Goal: Transaction & Acquisition: Purchase product/service

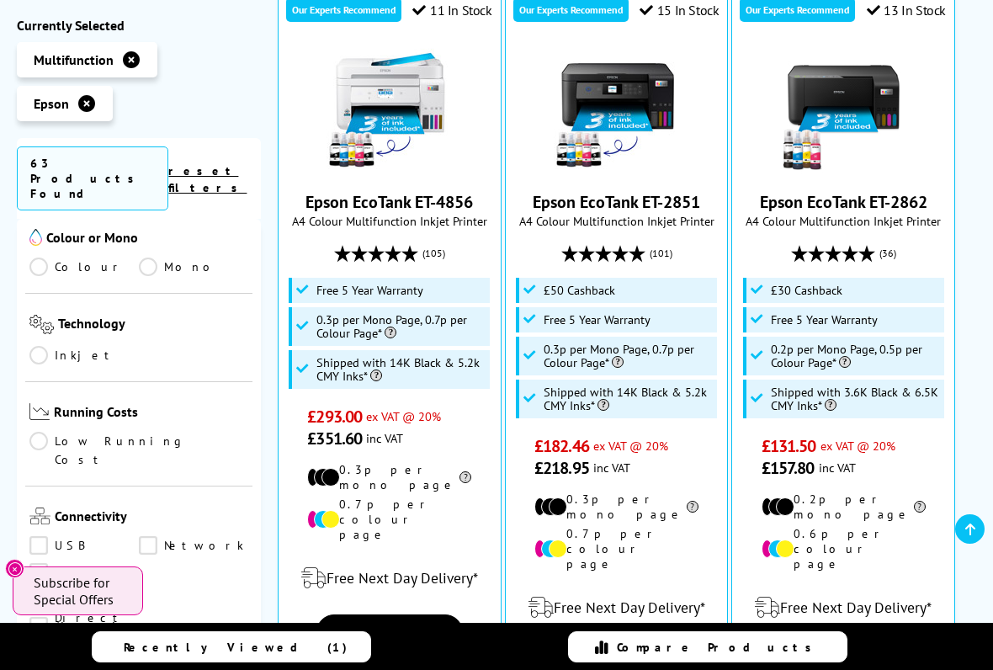
scroll to position [765, 0]
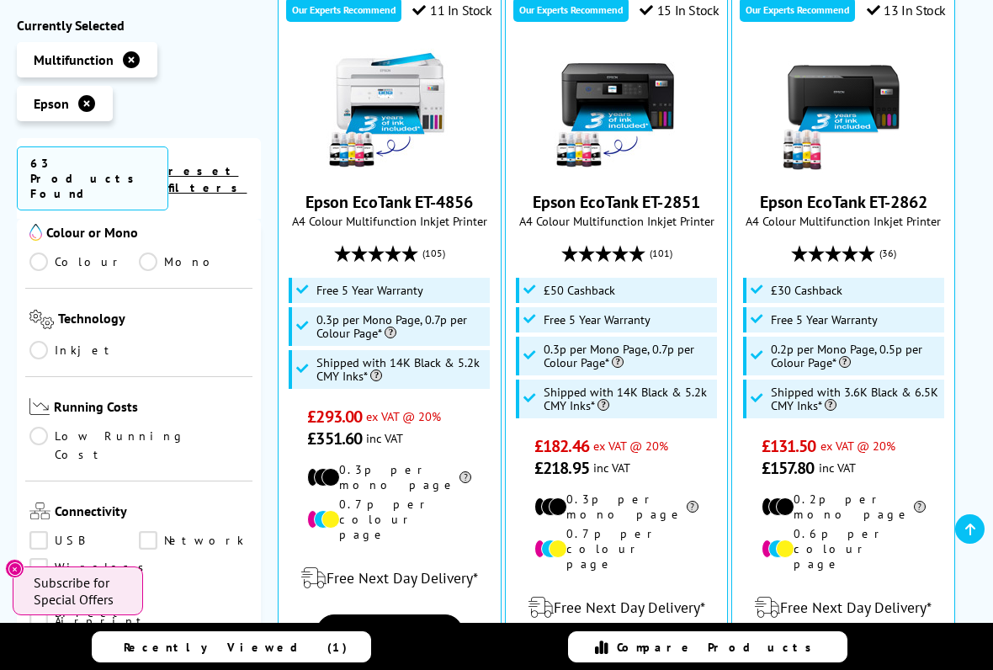
click at [50, 554] on link "Wireless" at bounding box center [91, 568] width 124 height 19
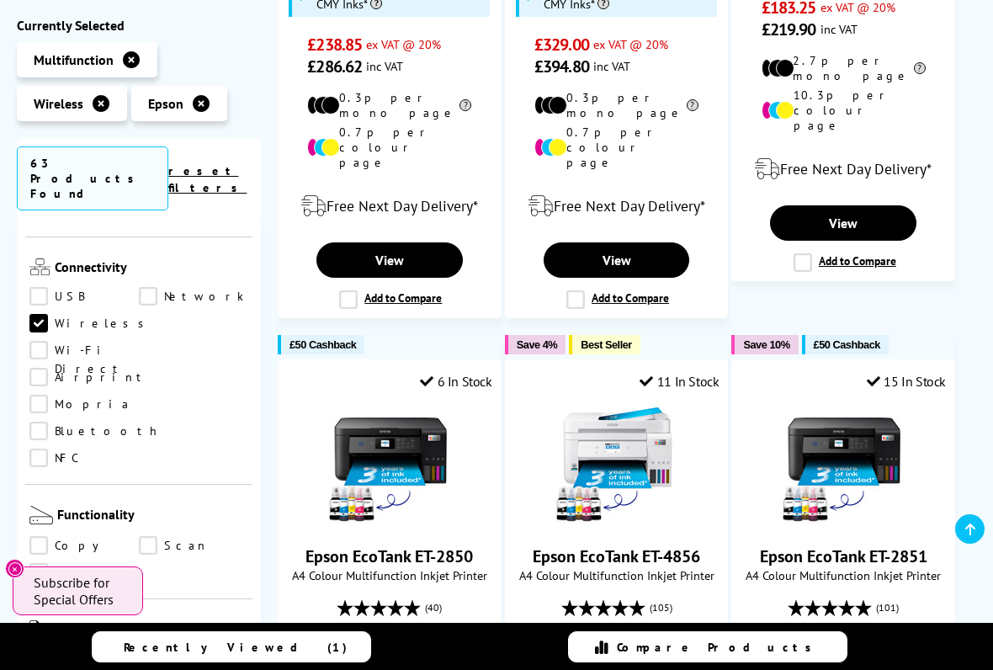
scroll to position [1009, 0]
click at [39, 554] on img at bounding box center [35, 628] width 13 height 17
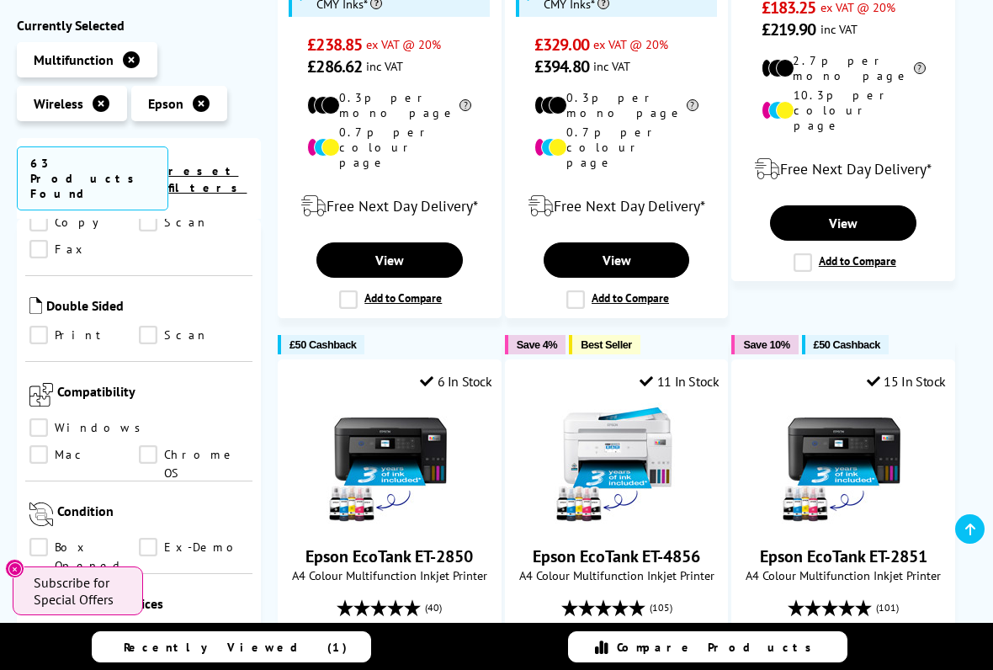
scroll to position [1335, 0]
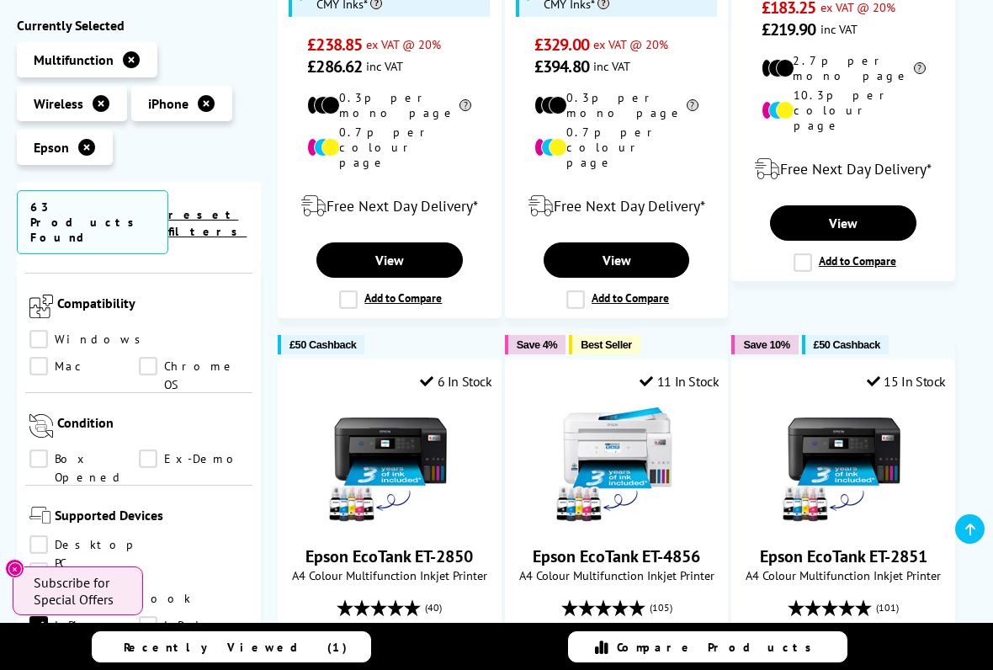
scroll to position [1420, 0]
click at [139, 554] on link "Android Phone" at bounding box center [83, 651] width 109 height 19
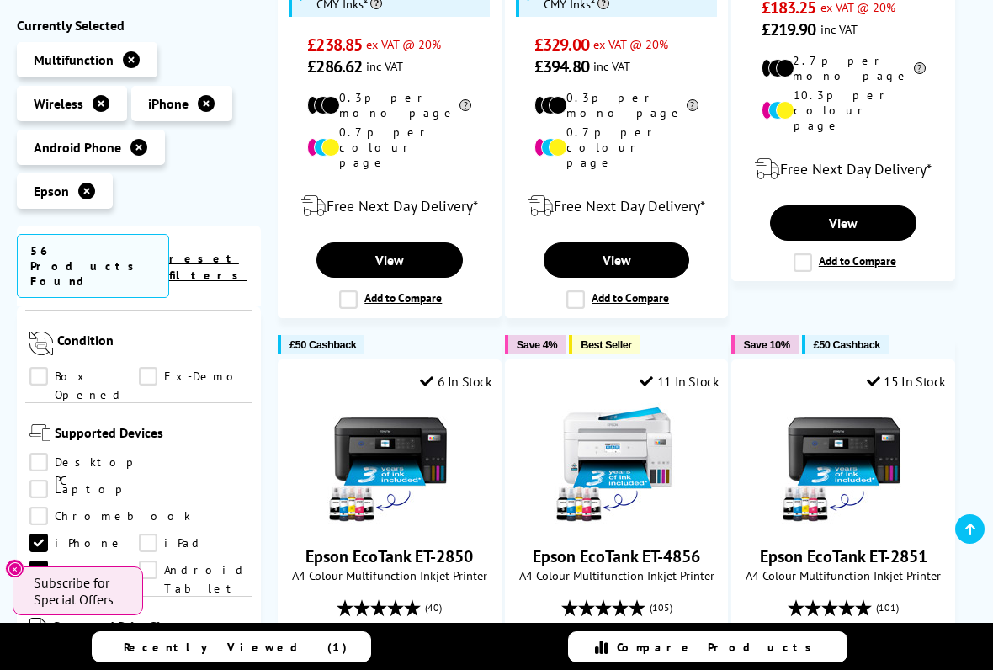
scroll to position [1546, 0]
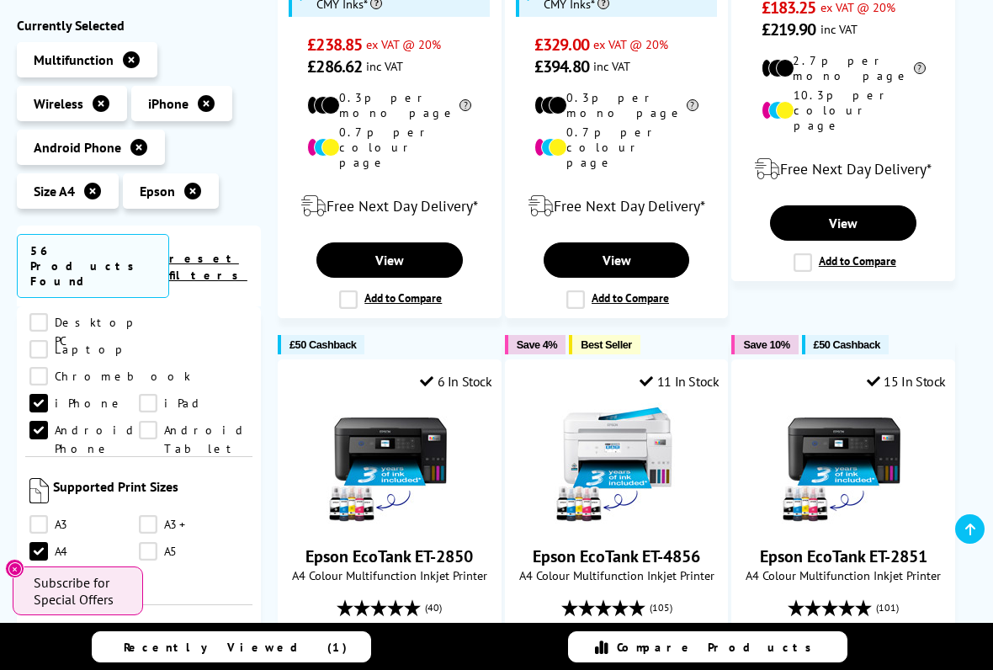
scroll to position [1685, 0]
click at [150, 554] on link "A4" at bounding box center [193, 672] width 109 height 19
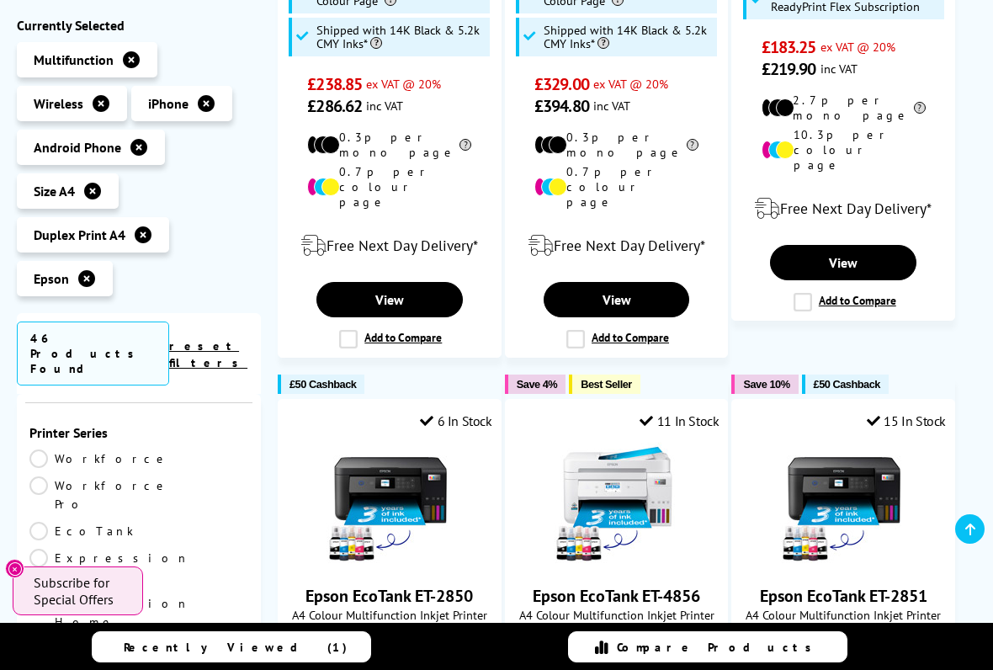
scroll to position [203, 0]
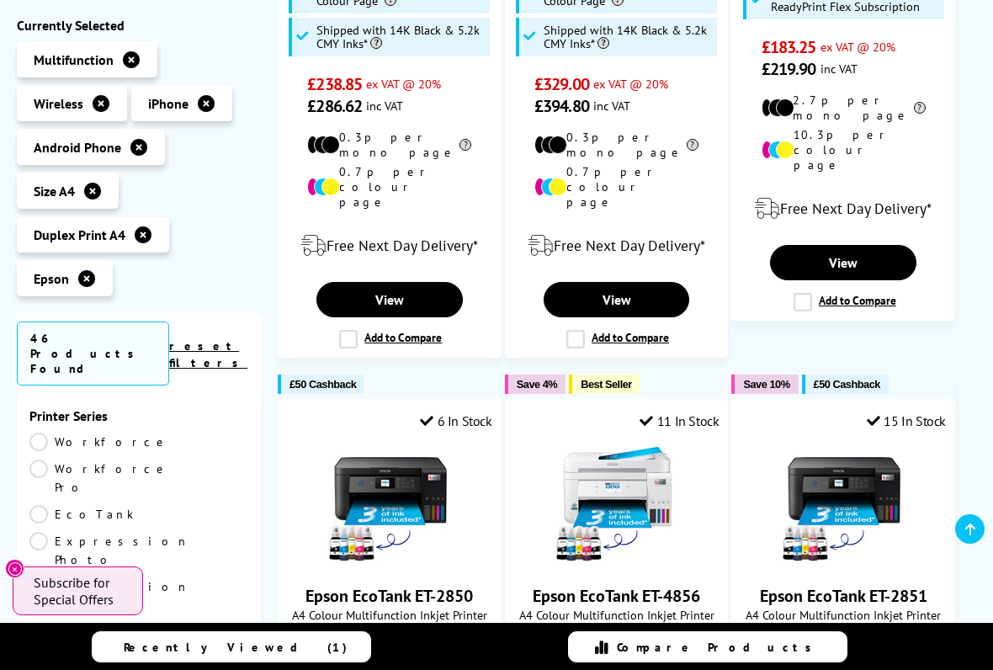
click at [48, 505] on link "EcoTank" at bounding box center [83, 514] width 109 height 19
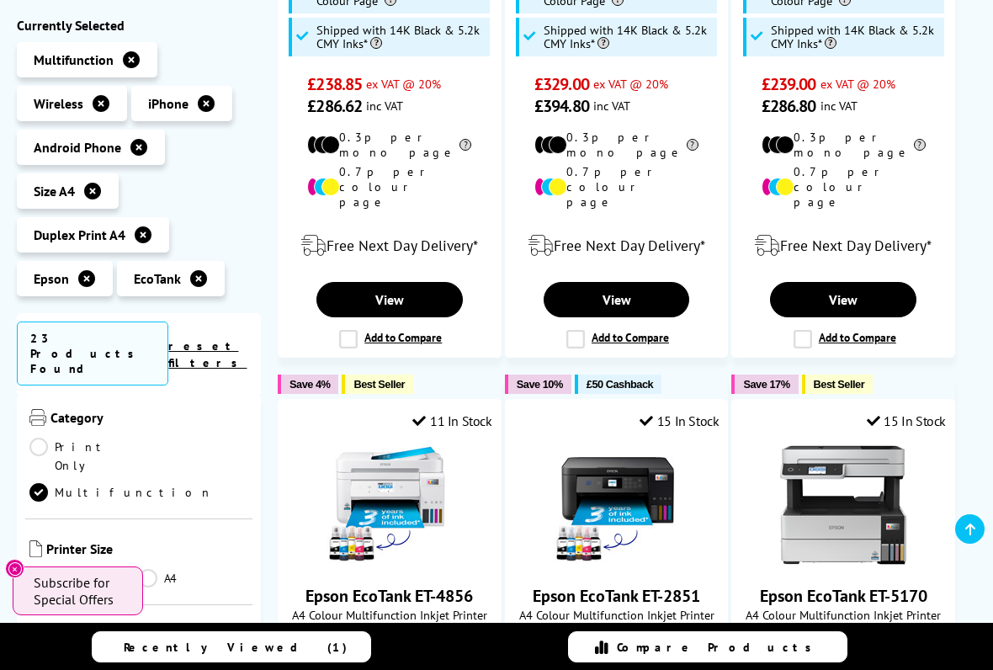
scroll to position [347, 0]
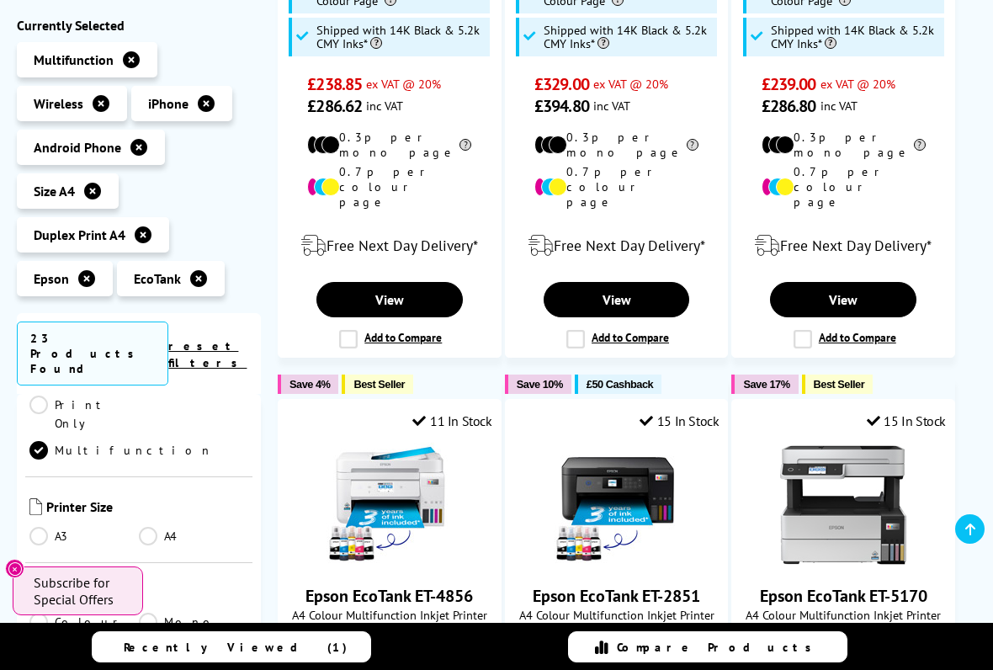
click at [46, 554] on link "Colour" at bounding box center [83, 621] width 109 height 19
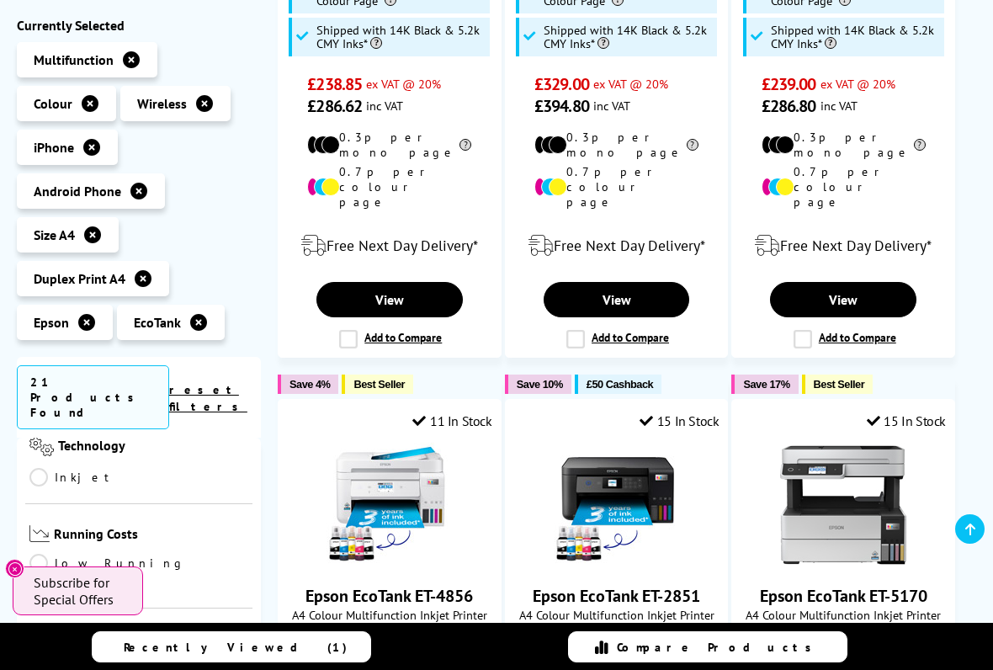
scroll to position [633, 0]
click at [160, 554] on link "Network" at bounding box center [193, 658] width 109 height 19
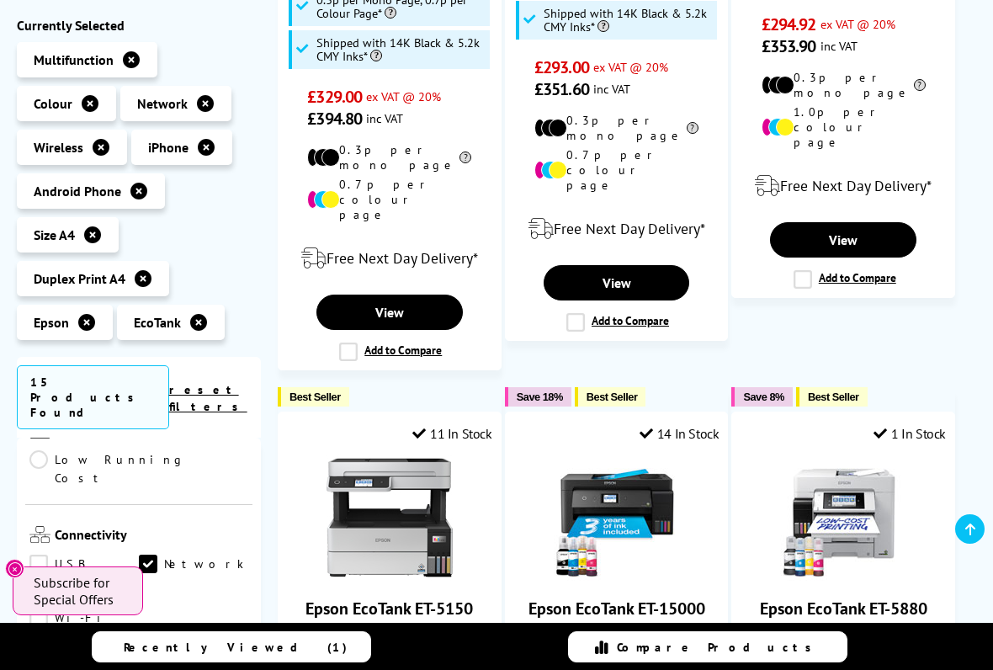
scroll to position [635, 0]
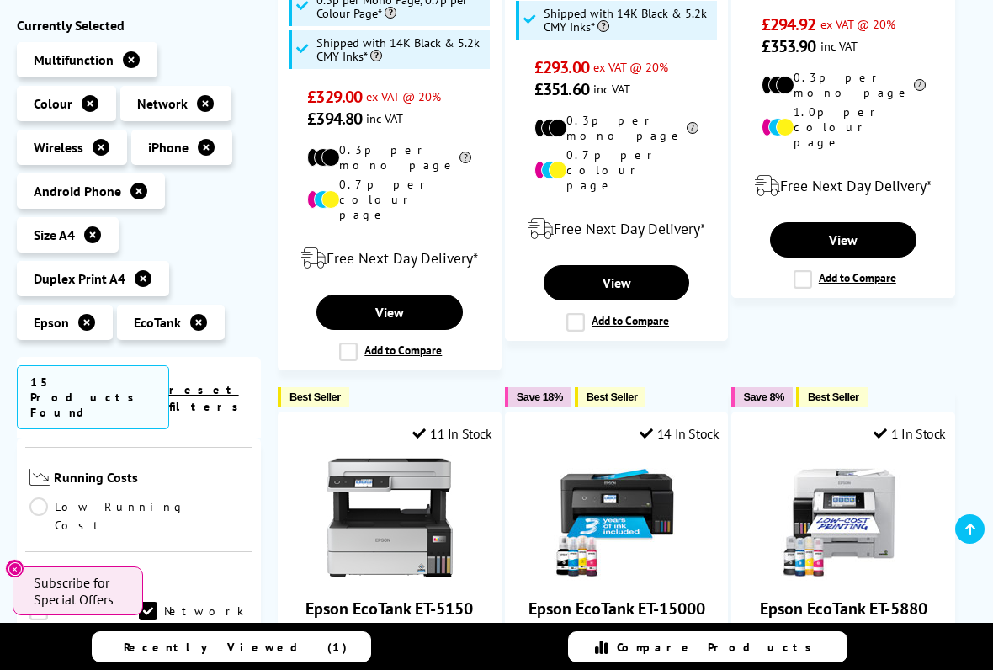
click at [159, 554] on link "Network" at bounding box center [193, 611] width 109 height 19
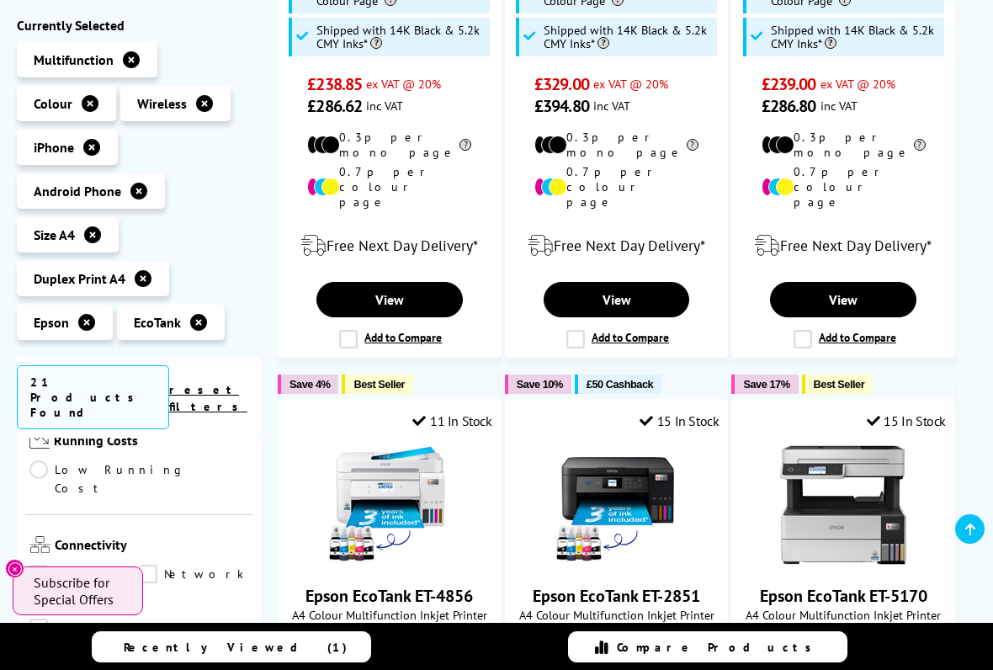
scroll to position [718, 0]
click at [36, 554] on link "Airprint" at bounding box center [88, 654] width 119 height 19
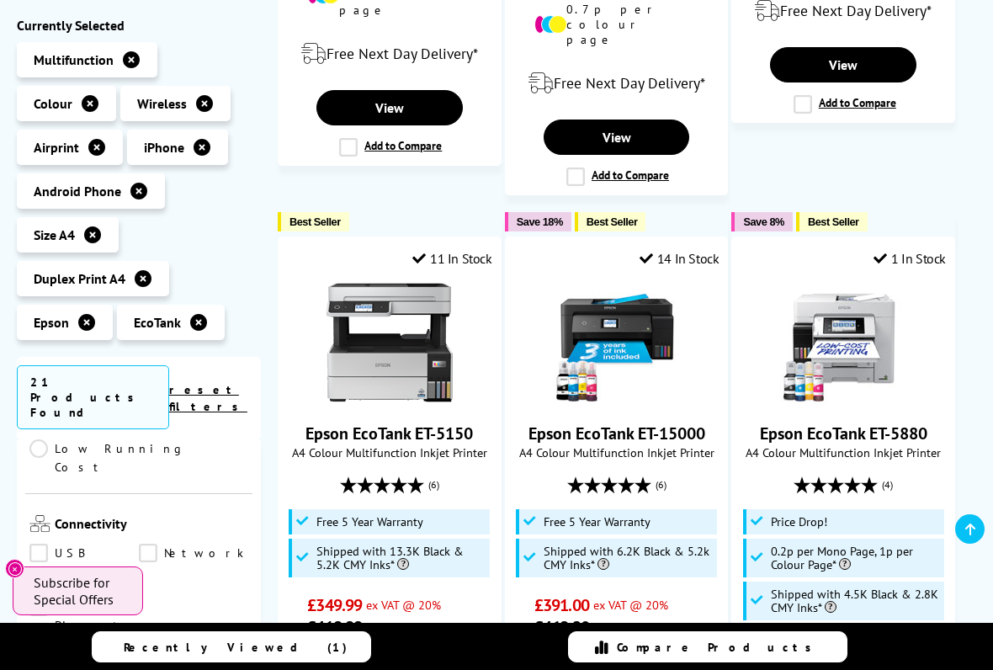
scroll to position [739, 0]
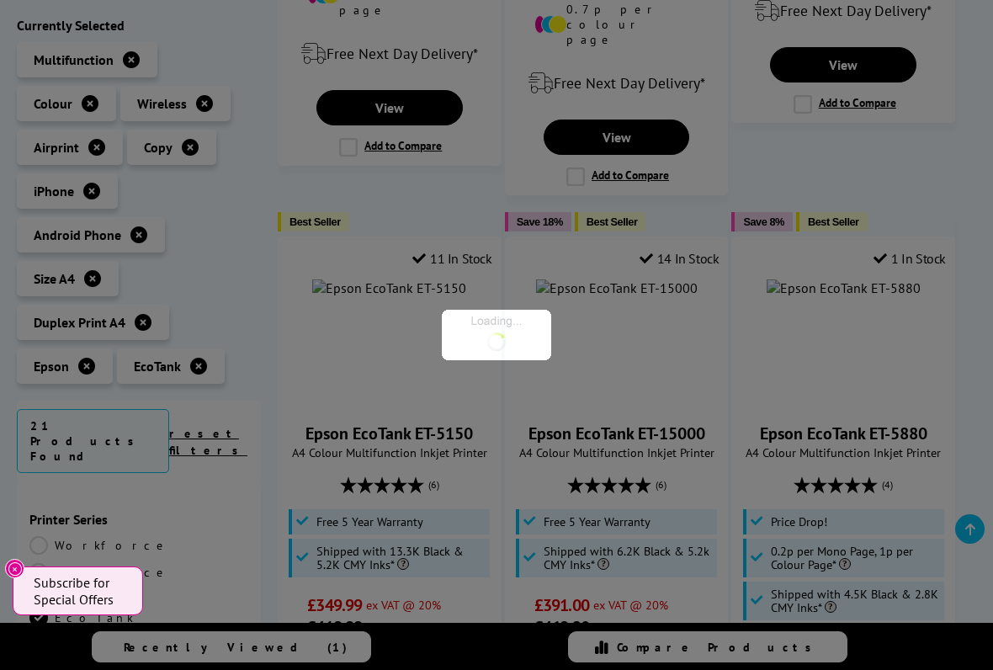
scroll to position [739, 0]
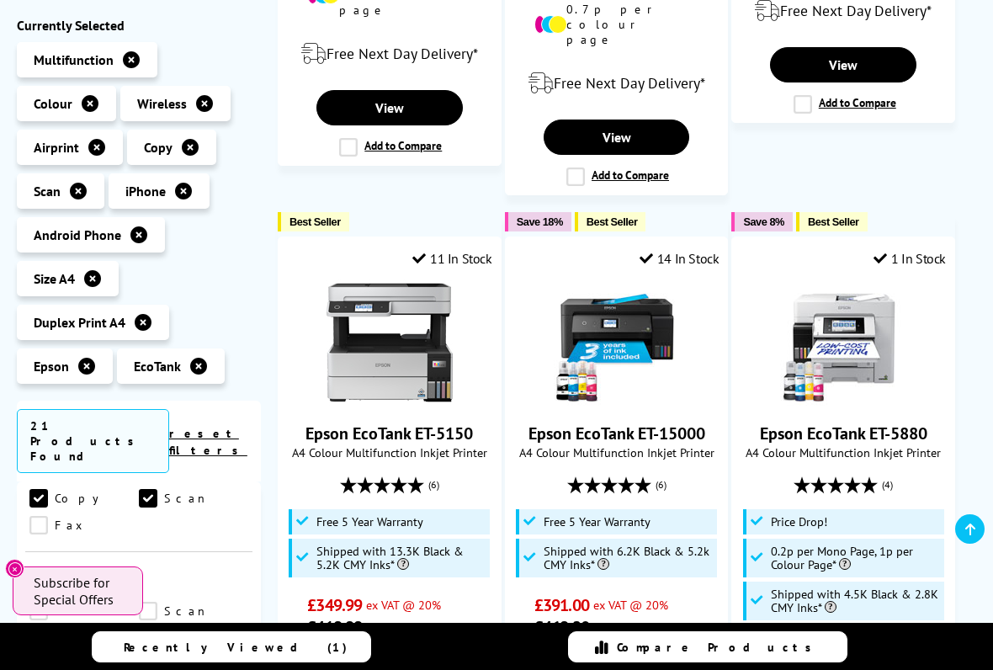
scroll to position [998, 0]
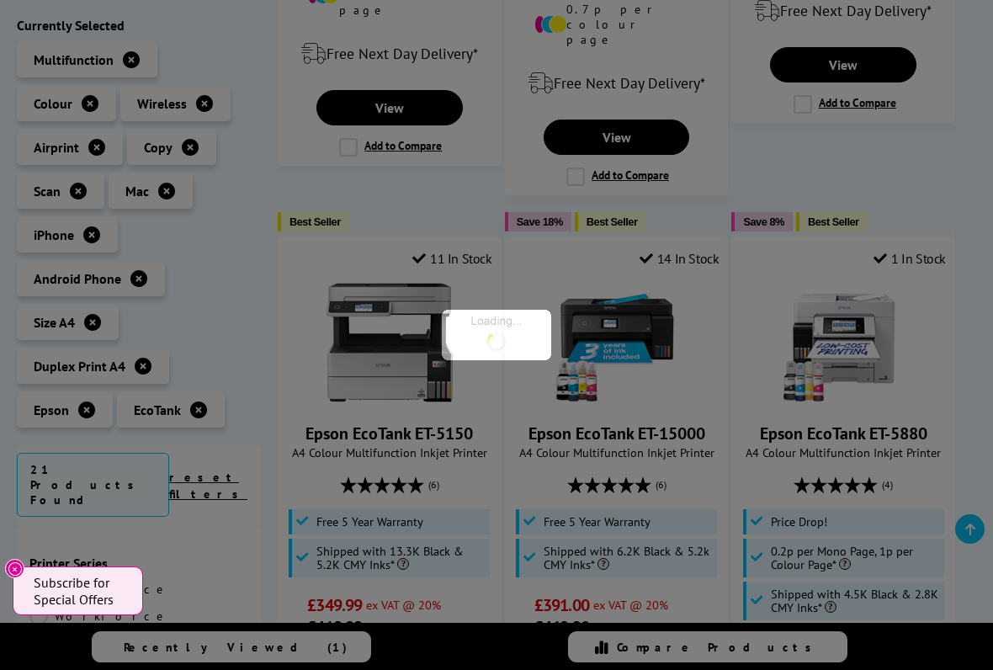
scroll to position [998, 0]
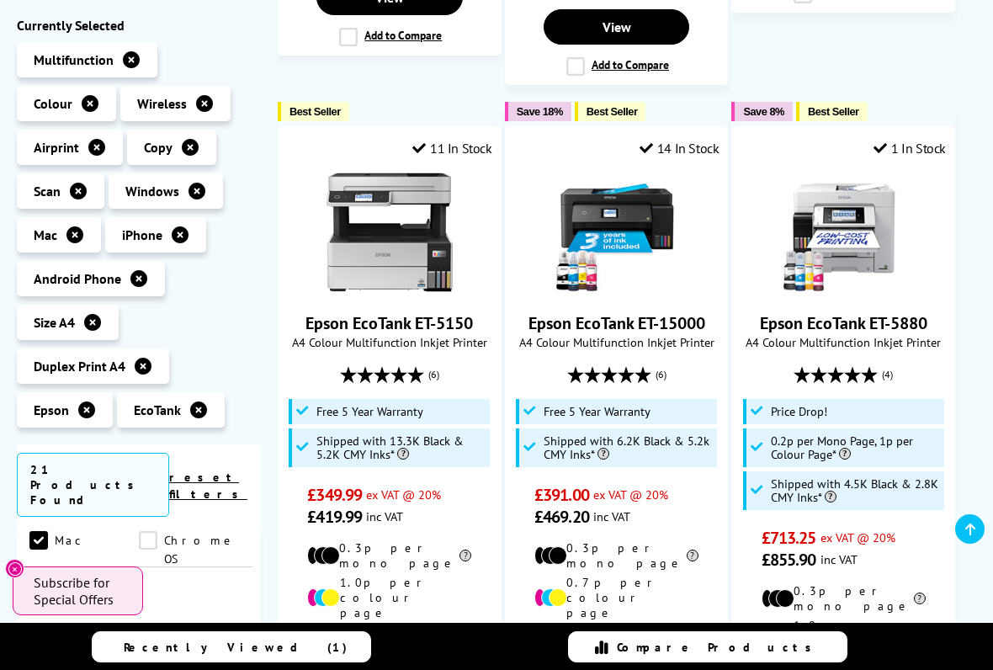
scroll to position [1221, 0]
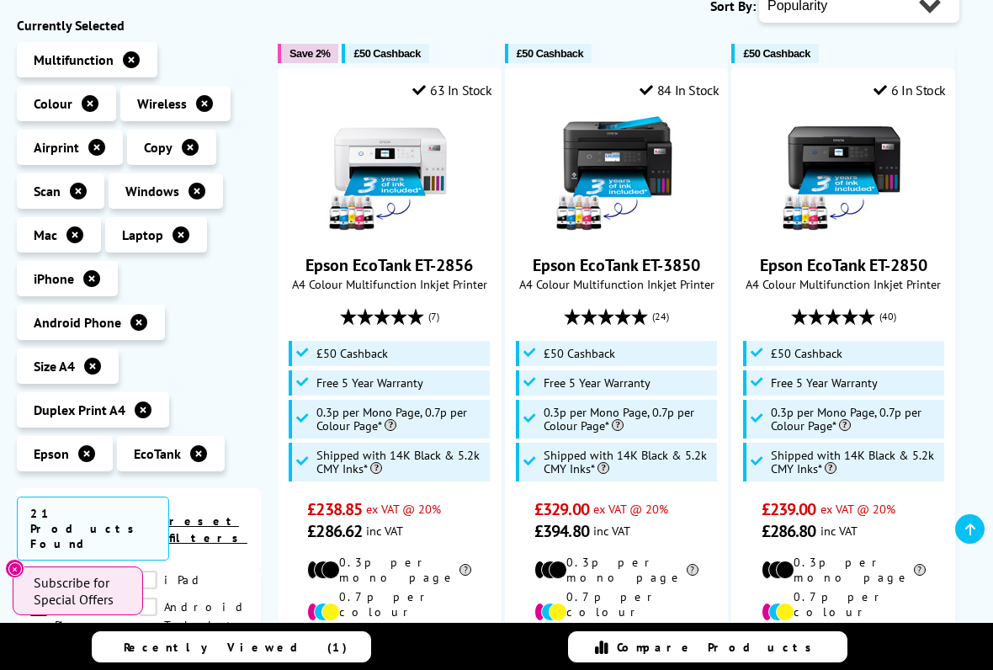
scroll to position [387, 0]
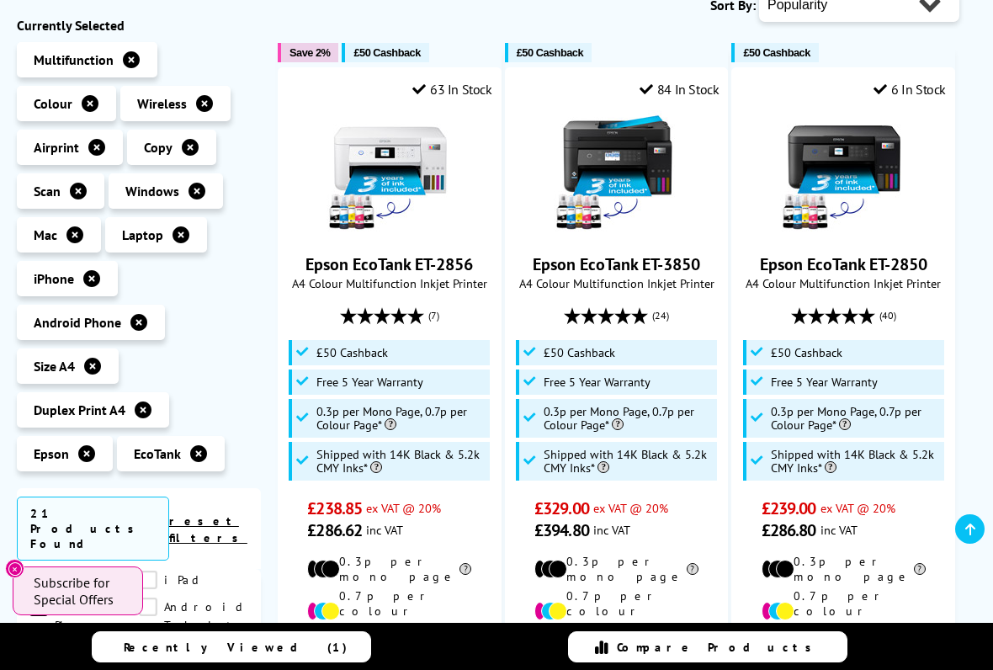
click at [638, 236] on img at bounding box center [617, 173] width 126 height 126
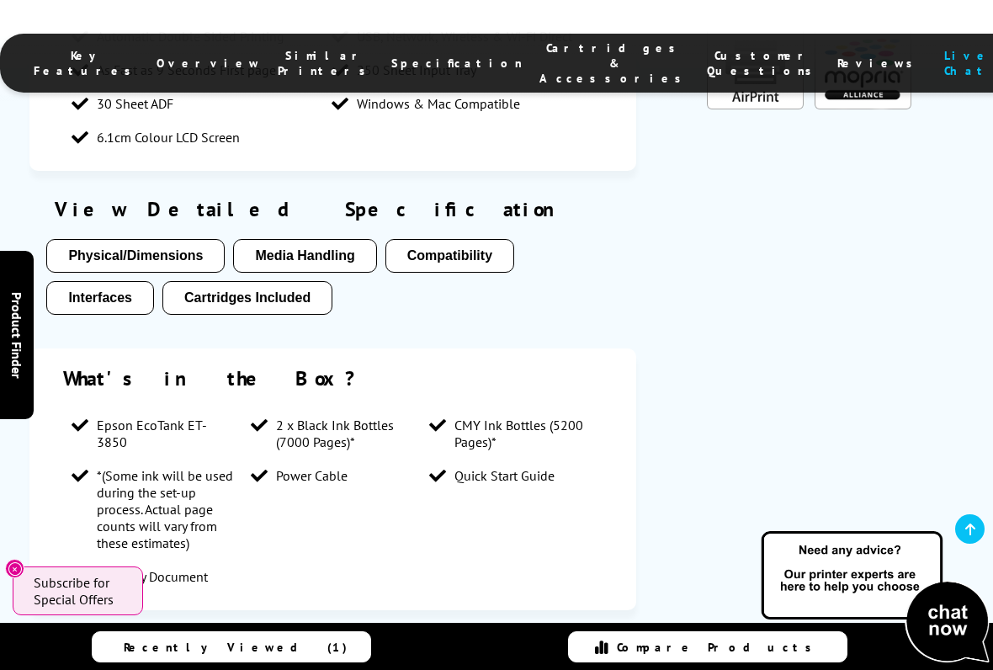
scroll to position [1638, 0]
click at [124, 283] on button "Interfaces" at bounding box center [100, 297] width 108 height 34
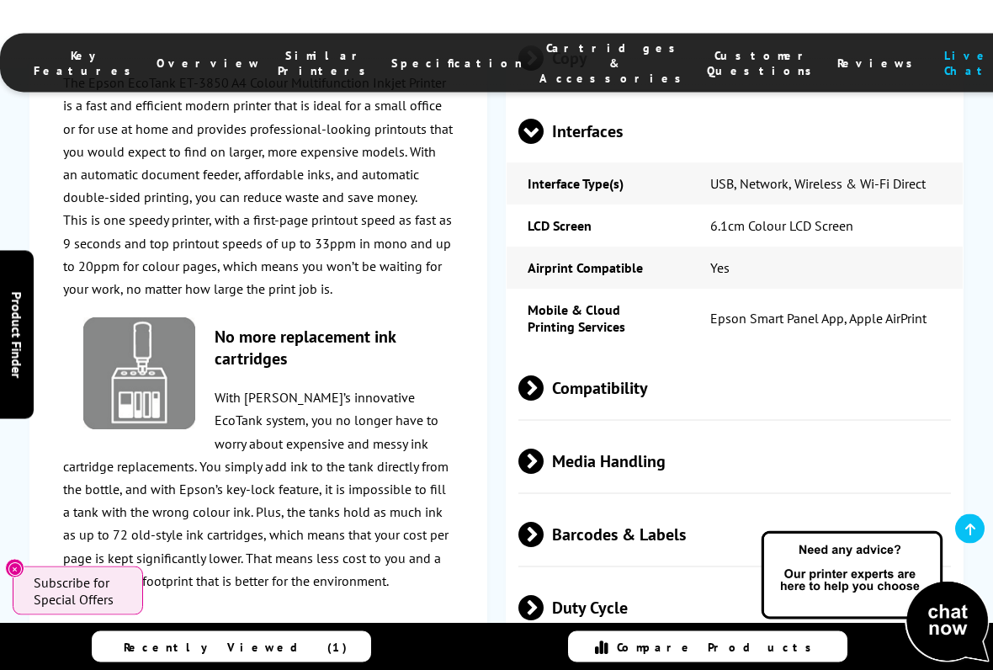
scroll to position [3207, 0]
click at [535, 144] on span at bounding box center [530, 144] width 25 height 0
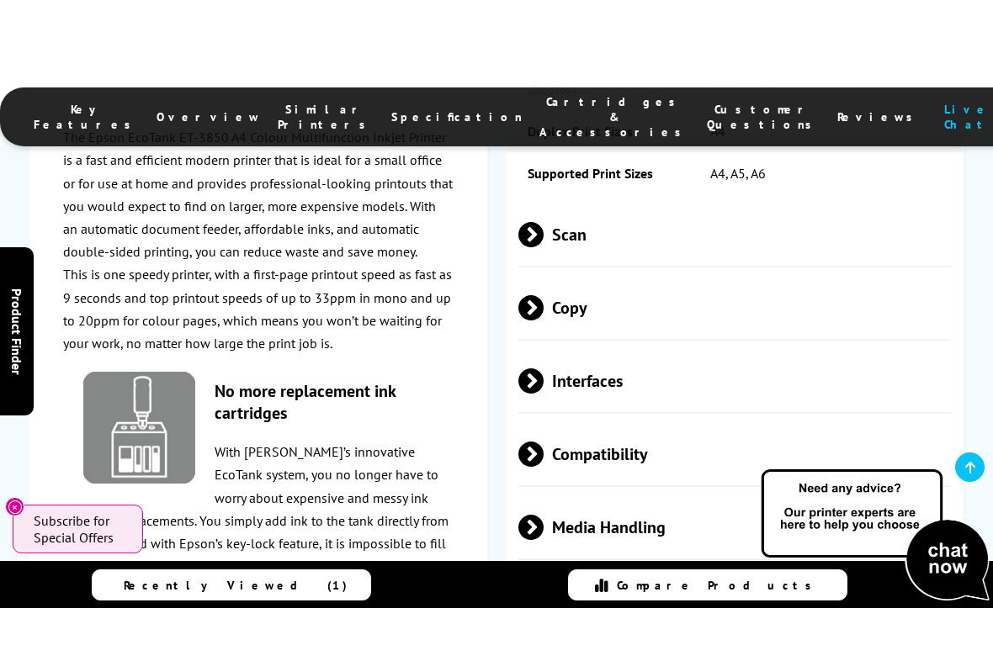
scroll to position [3001, 0]
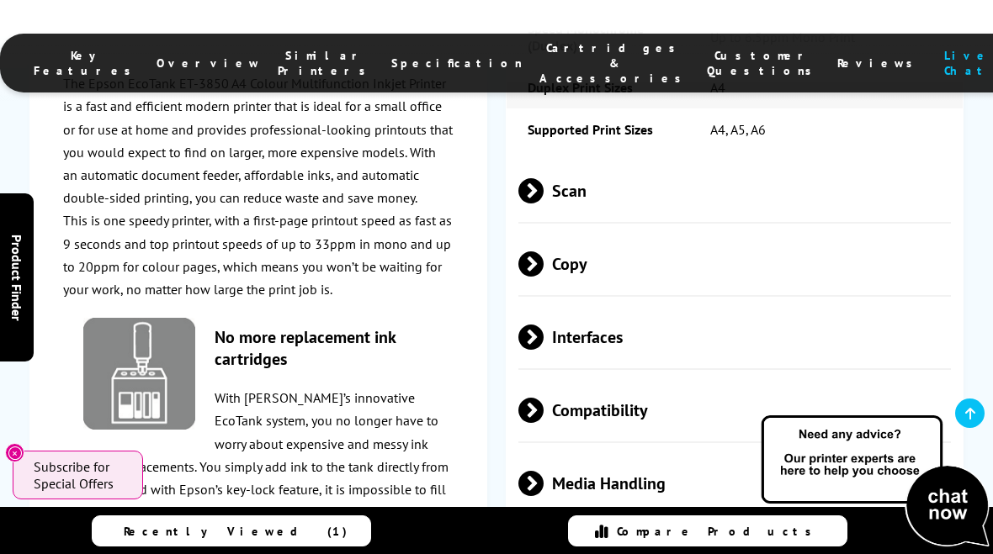
click at [543, 203] on span at bounding box center [543, 190] width 0 height 25
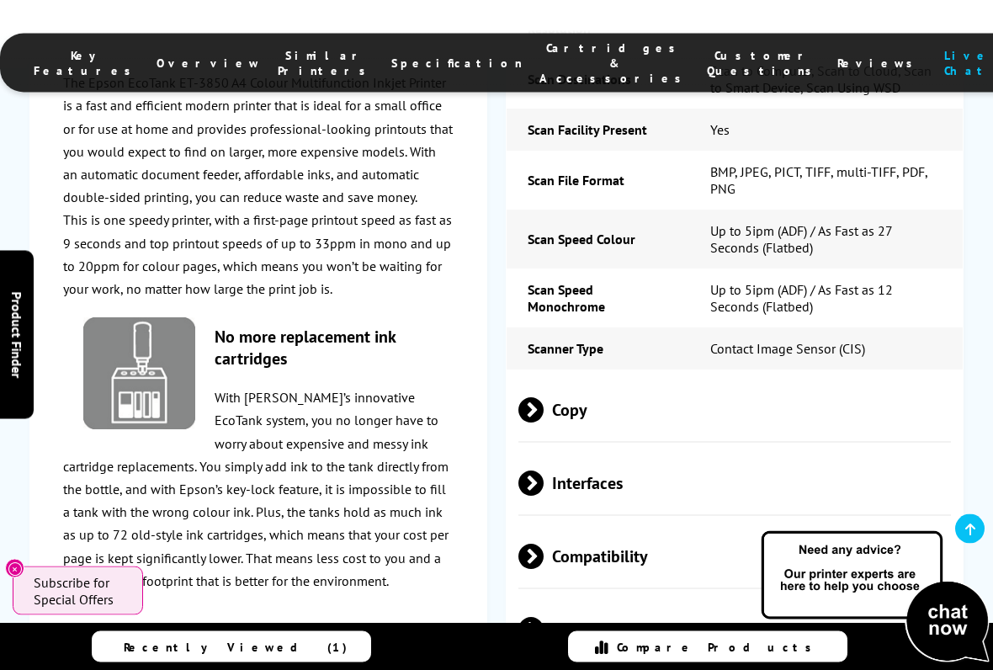
scroll to position [3233, 0]
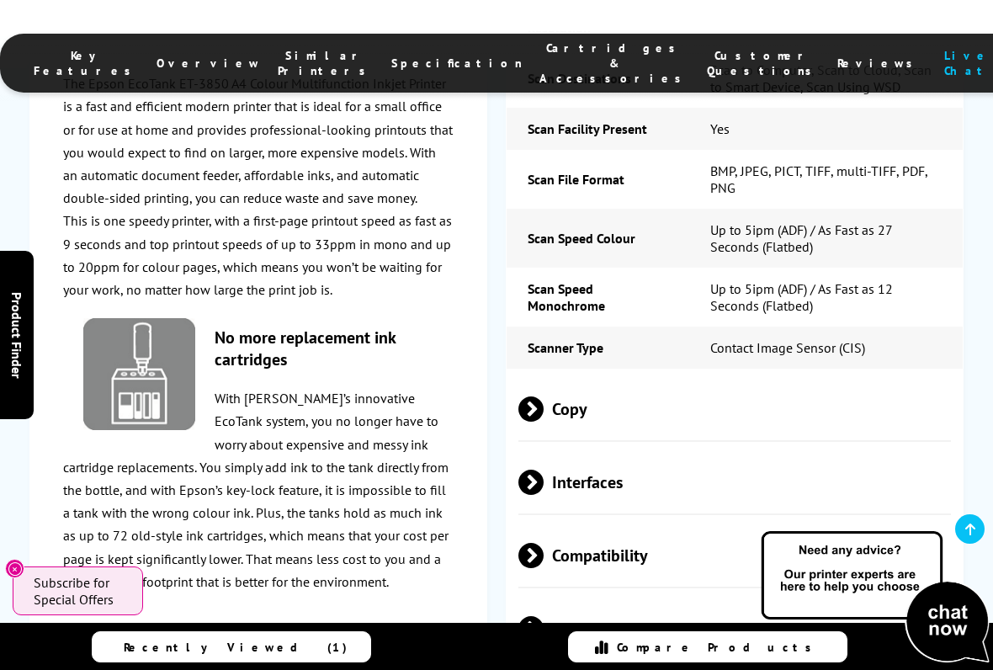
click at [543, 421] on span at bounding box center [543, 408] width 0 height 25
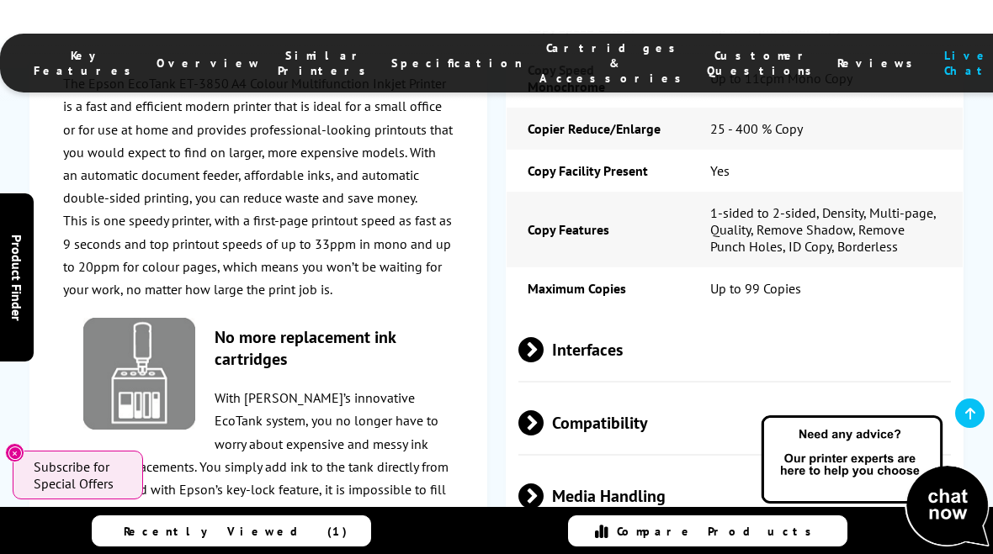
scroll to position [3665, 0]
